Goal: Task Accomplishment & Management: Manage account settings

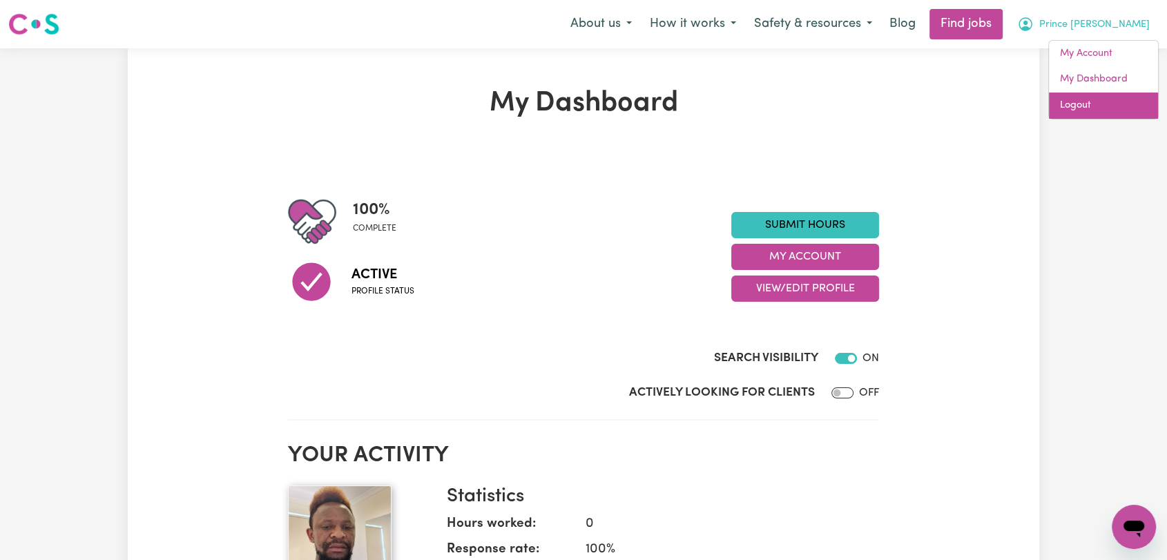
click at [1101, 102] on link "Logout" at bounding box center [1103, 106] width 109 height 26
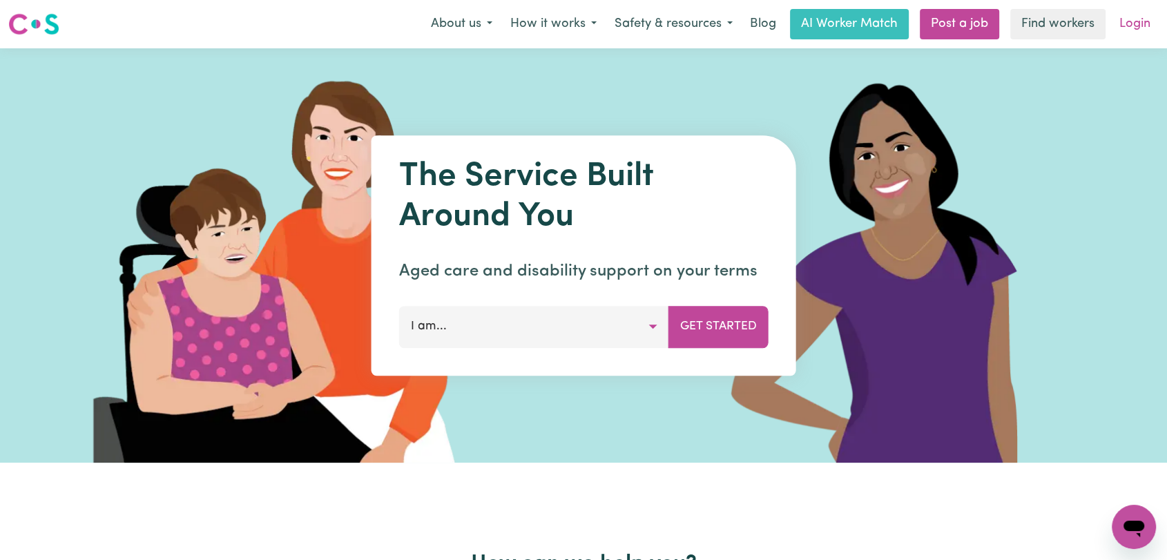
click at [1142, 23] on link "Login" at bounding box center [1135, 24] width 48 height 30
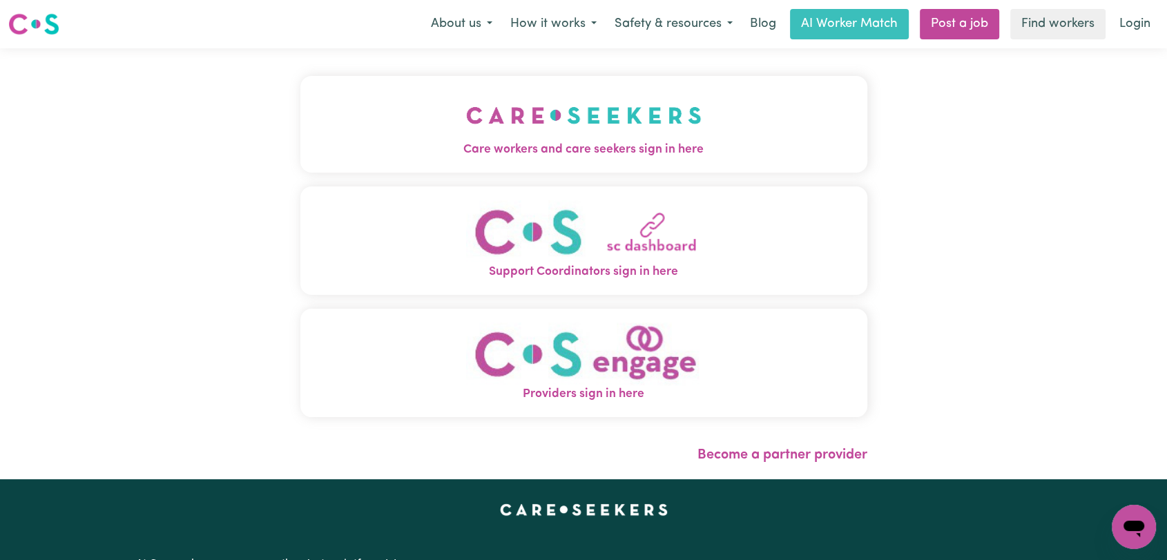
click at [491, 114] on img "Care workers and care seekers sign in here" at bounding box center [584, 115] width 236 height 51
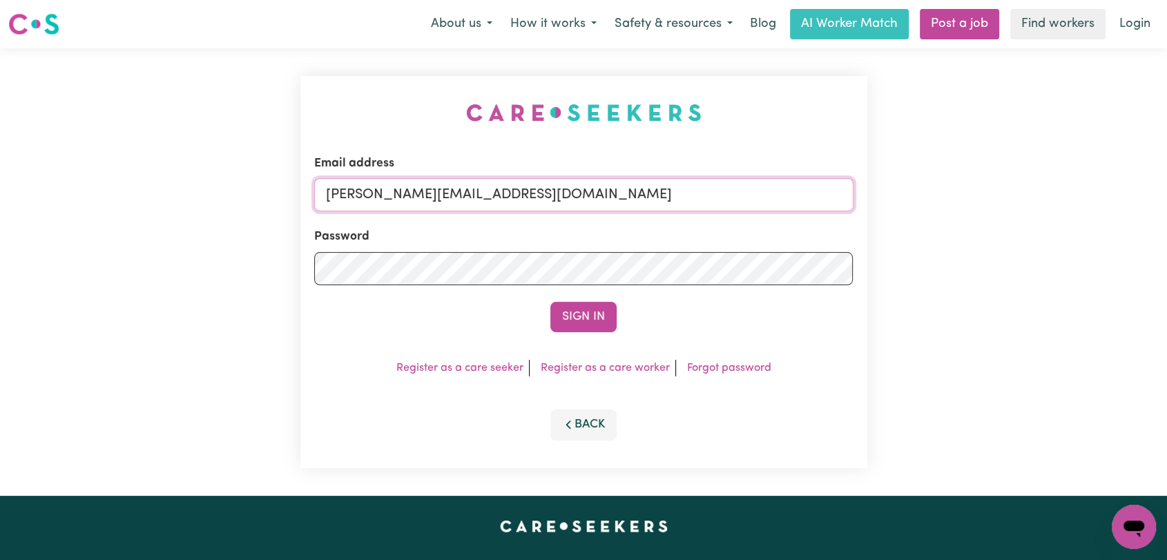
click at [570, 189] on input "[PERSON_NAME][EMAIL_ADDRESS][DOMAIN_NAME]" at bounding box center [583, 194] width 539 height 33
drag, startPoint x: 401, startPoint y: 195, endPoint x: 660, endPoint y: 222, distance: 260.5
click at [660, 222] on form "Email address Superuser~[EMAIL_ADDRESS][DOMAIN_NAME] Password Sign In" at bounding box center [583, 244] width 539 height 178
type input "Superuser~[EMAIL_ADDRESS][DOMAIN_NAME]"
click at [591, 310] on button "Sign In" at bounding box center [583, 317] width 66 height 30
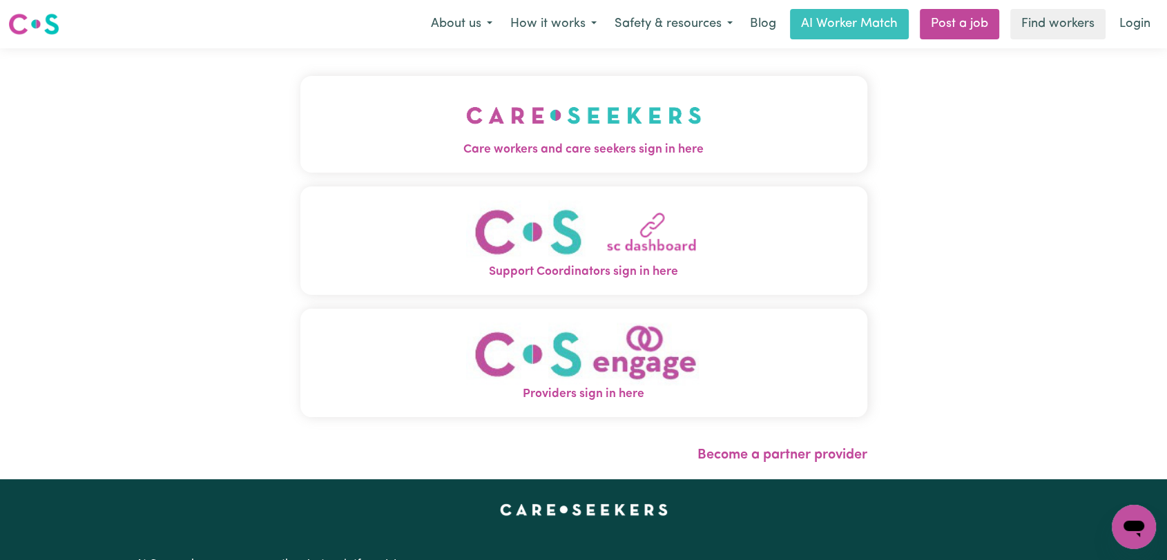
click at [554, 155] on span "Care workers and care seekers sign in here" at bounding box center [583, 150] width 567 height 18
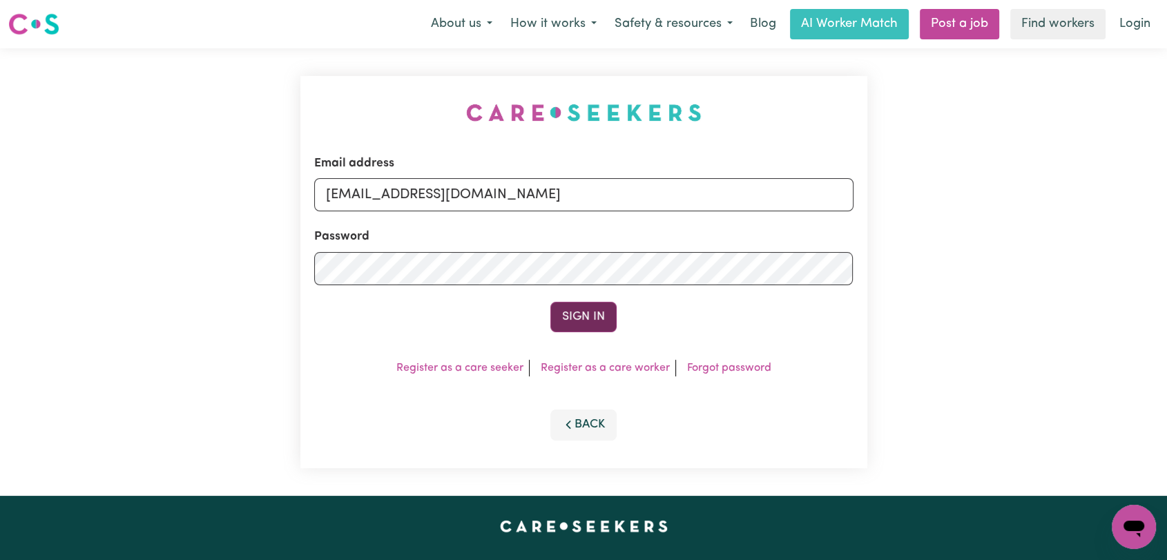
click at [577, 327] on button "Sign In" at bounding box center [583, 317] width 66 height 30
